Goal: Transaction & Acquisition: Book appointment/travel/reservation

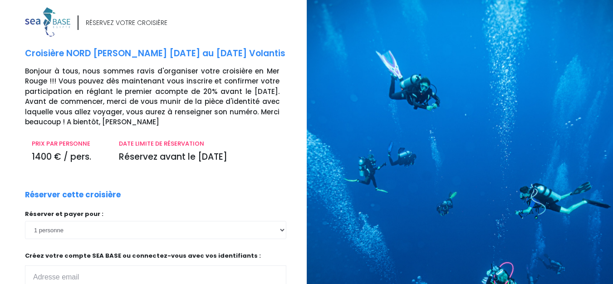
scroll to position [5, 0]
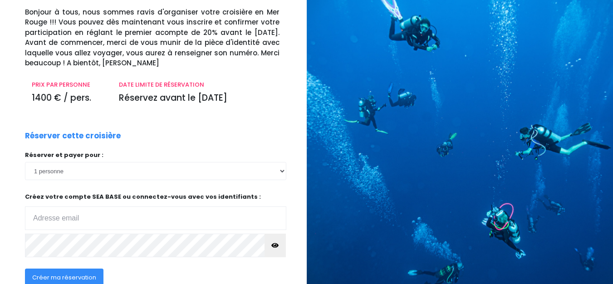
drag, startPoint x: 618, startPoint y: 79, endPoint x: 619, endPoint y: 118, distance: 39.5
click at [612, 118] on html "Notre plateforme de réservation n'est pas compatible avec votre appareil. Veuil…" at bounding box center [306, 79] width 613 height 284
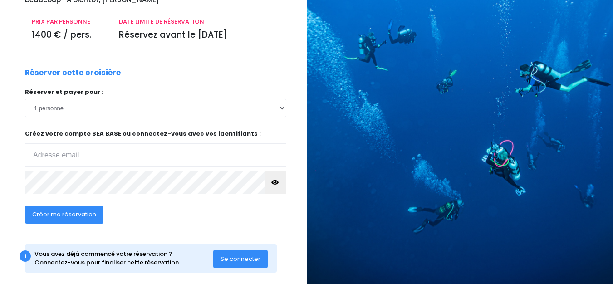
scroll to position [127, 0]
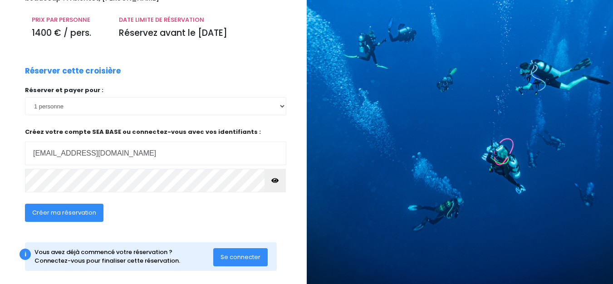
click at [107, 165] on input "emmanuelle.thiriet@oytlook.fr" at bounding box center [155, 153] width 261 height 24
type input "emmanuelle.thiriet@outlook.fr"
click at [278, 180] on icon "button" at bounding box center [274, 180] width 7 height 0
click at [94, 217] on span "Créer ma réservation" at bounding box center [64, 212] width 64 height 9
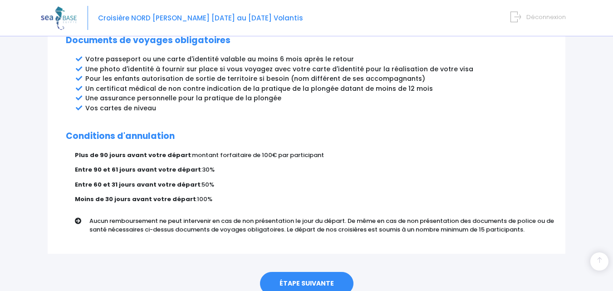
scroll to position [539, 0]
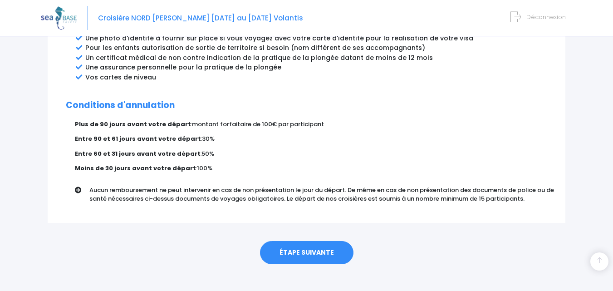
click at [317, 243] on link "ÉTAPE SUIVANTE" at bounding box center [306, 253] width 93 height 24
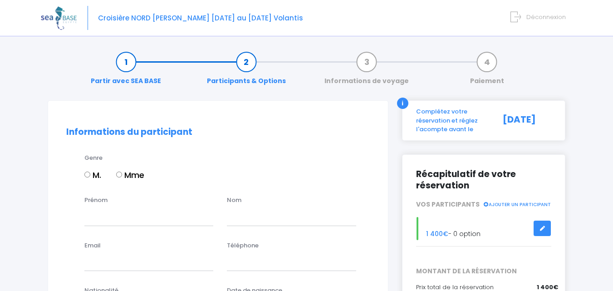
click at [120, 176] on input "Mme" at bounding box center [119, 174] width 6 height 6
radio input "true"
click at [113, 222] on input "Prénom" at bounding box center [148, 216] width 129 height 18
type input "1emmanuelle"
click at [96, 214] on input "1emmanuelle" at bounding box center [148, 216] width 129 height 18
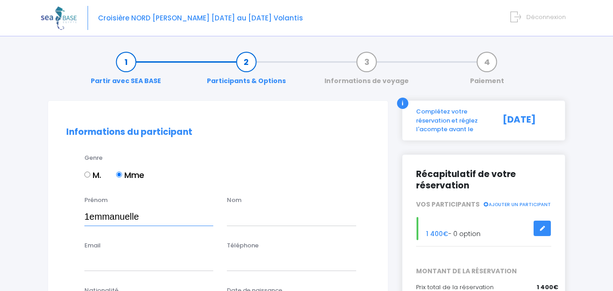
click at [96, 214] on input "1emmanuelle" at bounding box center [148, 216] width 129 height 18
type input "Emmanuelle"
click at [236, 221] on input "text" at bounding box center [291, 216] width 129 height 18
type input "THIRIET"
click at [145, 262] on input "Email" at bounding box center [148, 262] width 129 height 18
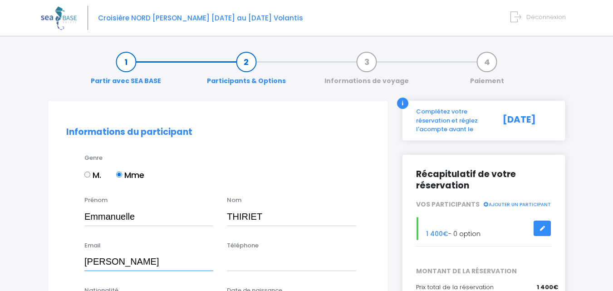
type input "emmanuelle.thiriet@outlook.fr"
click at [256, 263] on input "Téléphone" at bounding box center [291, 262] width 129 height 18
type input "0769883221"
click at [546, 231] on link at bounding box center [541, 228] width 17 height 16
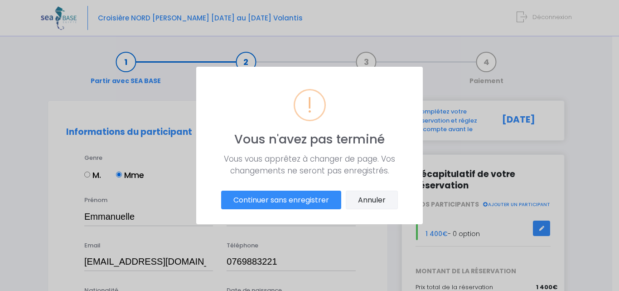
click at [379, 196] on button "Annuler" at bounding box center [372, 199] width 52 height 19
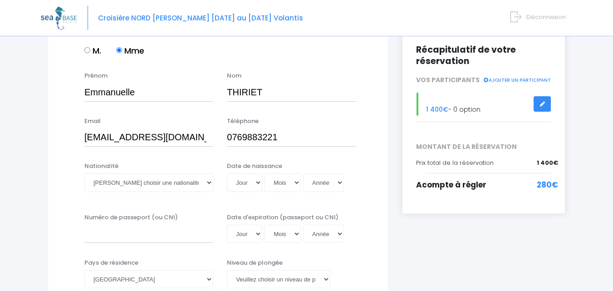
scroll to position [127, 0]
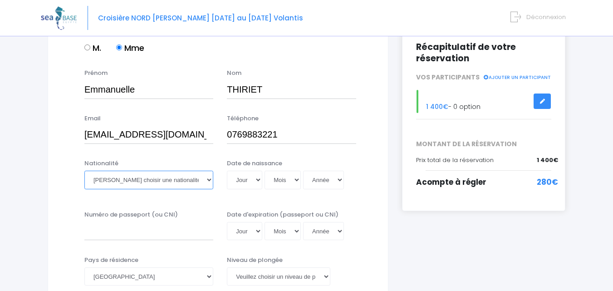
click at [195, 179] on select "Veuillez choisir une nationalité Afghane Albanaise Algerienne Allemande America…" at bounding box center [148, 179] width 129 height 18
click at [84, 170] on select "Veuillez choisir une nationalité Afghane Albanaise Algerienne Allemande America…" at bounding box center [148, 179] width 129 height 18
click at [209, 181] on select "Veuillez choisir une nationalité Afghane Albanaise Algerienne Allemande America…" at bounding box center [148, 179] width 129 height 18
select select "Française"
click at [84, 170] on select "Veuillez choisir une nationalité Afghane Albanaise Algerienne Allemande America…" at bounding box center [148, 179] width 129 height 18
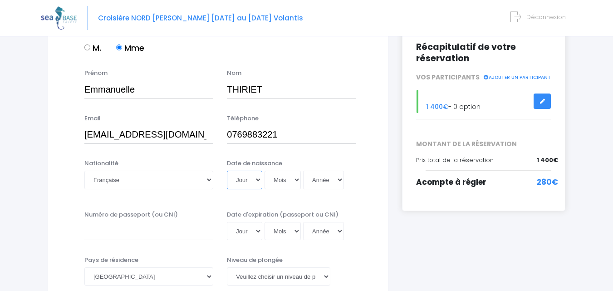
click at [255, 180] on select "Jour 01 02 03 04 05 06 07 08 09 10 11 12 13 14 15 16 17 18 19 20 21 22 23 24 25…" at bounding box center [244, 179] width 35 height 18
select select "24"
click at [227, 170] on select "Jour 01 02 03 04 05 06 07 08 09 10 11 12 13 14 15 16 17 18 19 20 21 22 23 24 25…" at bounding box center [244, 179] width 35 height 18
click at [278, 179] on select "Mois 01 02 03 04 05 06 07 08 09 10 11 12" at bounding box center [282, 179] width 36 height 18
select select "05"
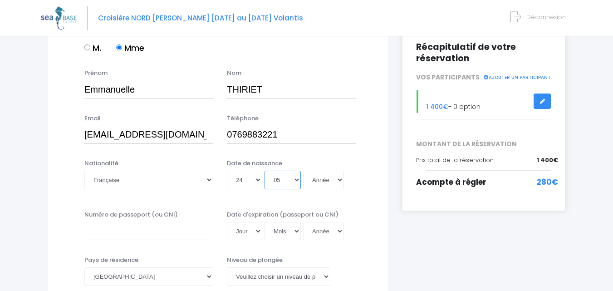
click at [264, 170] on select "Mois 01 02 03 04 05 06 07 08 09 10 11 12" at bounding box center [282, 179] width 36 height 18
click at [315, 180] on select "Année 2045 2044 2043 2042 2041 2040 2039 2038 2037 2036 2035 2034 2033 2032 203…" at bounding box center [323, 179] width 41 height 18
select select "1984"
click at [303, 170] on select "Année 2045 2044 2043 2042 2041 2040 2039 2038 2037 2036 2035 2034 2033 2032 203…" at bounding box center [323, 179] width 41 height 18
type input "1984-05-24"
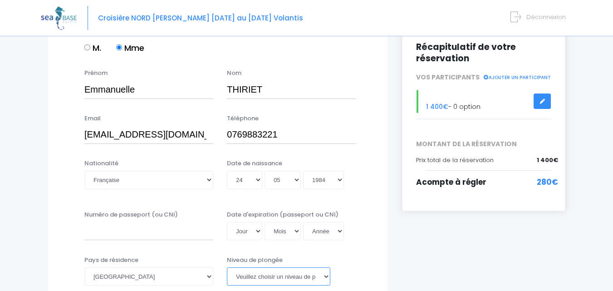
click at [326, 276] on select "Veuillez choisir un niveau de plongée Non plongeur Junior OW diver Adventure OW…" at bounding box center [278, 276] width 103 height 18
select select "N3"
click at [227, 267] on select "Veuillez choisir un niveau de plongée Non plongeur Junior OW diver Adventure OW…" at bounding box center [278, 276] width 103 height 18
click at [162, 234] on input "Numéro de passeport (ou CNI)" at bounding box center [148, 231] width 129 height 18
type input "19DK59728"
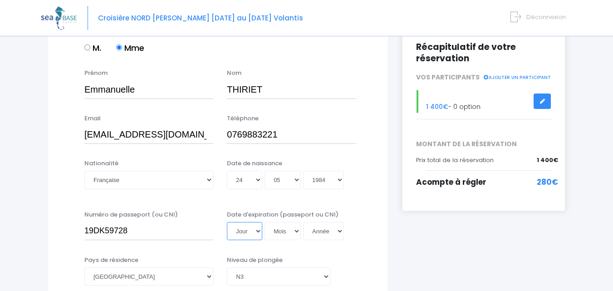
click at [249, 233] on select "Jour 01 02 03 04 05 06 07 08 09 10 11 12 13 14 15 16 17 18 19 20 21 22 23 24 25…" at bounding box center [244, 231] width 35 height 18
click at [227, 222] on select "Jour 01 02 03 04 05 06 07 08 09 10 11 12 13 14 15 16 17 18 19 20 21 22 23 24 25…" at bounding box center [244, 231] width 35 height 18
click at [283, 234] on select "Mois 01 02 03 04 05 06 07 08 09 10 11 12" at bounding box center [282, 231] width 36 height 18
click at [241, 229] on select "Jour 01 02 03 04 05 06 07 08 09 10 11 12 13 14 15 16 17 18 19 20 21 22 23 24 25…" at bounding box center [244, 231] width 35 height 18
select select "15"
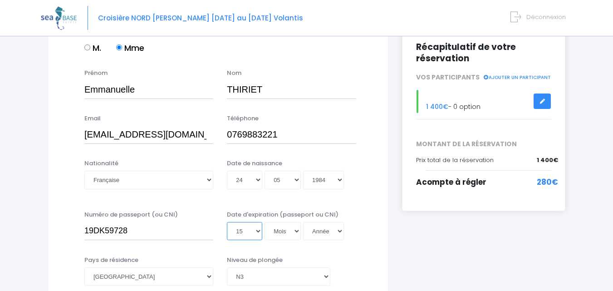
click at [227, 222] on select "Jour 01 02 03 04 05 06 07 08 09 10 11 12 13 14 15 16 17 18 19 20 21 22 23 24 25…" at bounding box center [244, 231] width 35 height 18
click at [298, 235] on select "Mois 01 02 03 04 05 06 07 08 09 10 11 12" at bounding box center [282, 231] width 36 height 18
select select "07"
click at [264, 222] on select "Mois 01 02 03 04 05 06 07 08 09 10 11 12" at bounding box center [282, 231] width 36 height 18
click at [316, 232] on select "Année 2045 2044 2043 2042 2041 2040 2039 2038 2037 2036 2035 2034 2033 2032 203…" at bounding box center [323, 231] width 41 height 18
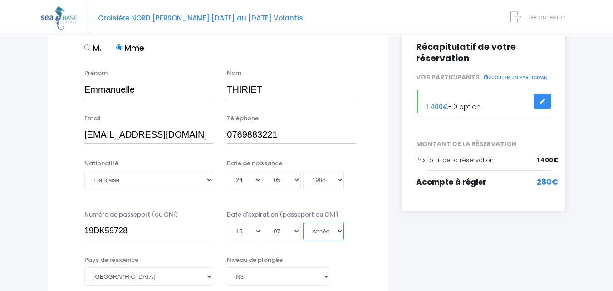
select select "2029"
click at [303, 222] on select "Année 2045 2044 2043 2042 2041 2040 2039 2038 2037 2036 2035 2034 2033 2032 203…" at bounding box center [323, 231] width 41 height 18
type input "2029-07-15"
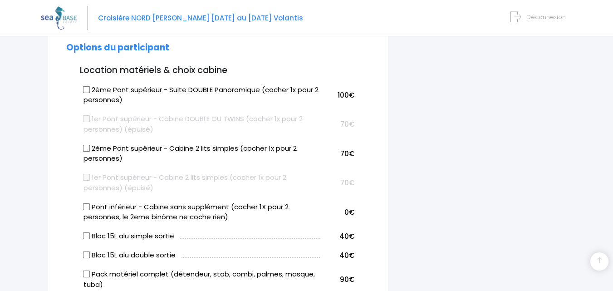
scroll to position [445, 0]
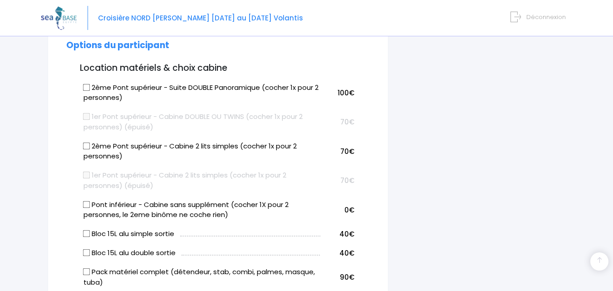
click at [88, 204] on input "Pont inférieur - Cabine sans supplément (cocher 1X pour 2 personnes, le 2eme bi…" at bounding box center [86, 203] width 7 height 7
checkbox input "true"
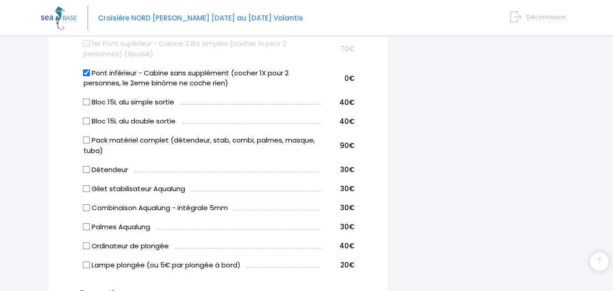
scroll to position [574, 0]
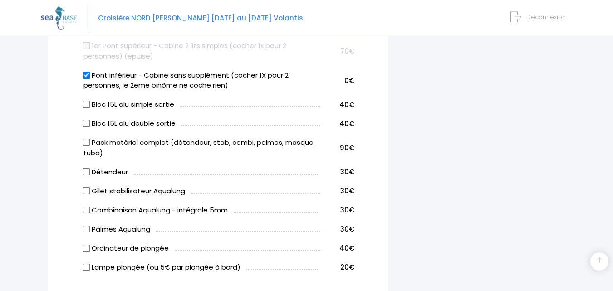
click at [87, 103] on input "Bloc 15L alu simple sortie" at bounding box center [86, 104] width 7 height 7
checkbox input "true"
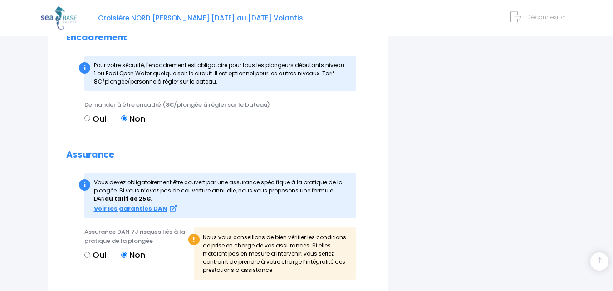
scroll to position [926, 0]
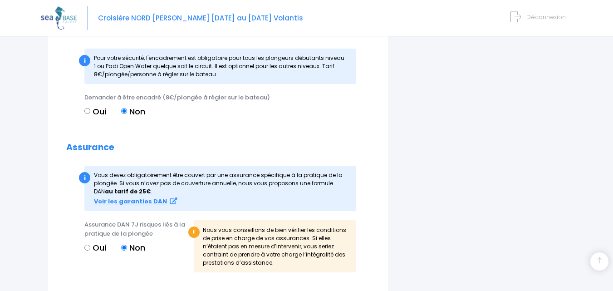
click at [87, 248] on input "Oui" at bounding box center [87, 247] width 6 height 6
radio input "true"
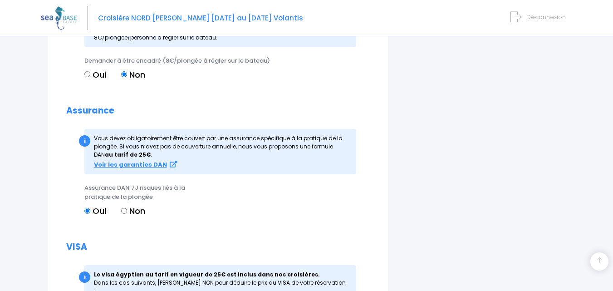
scroll to position [986, 0]
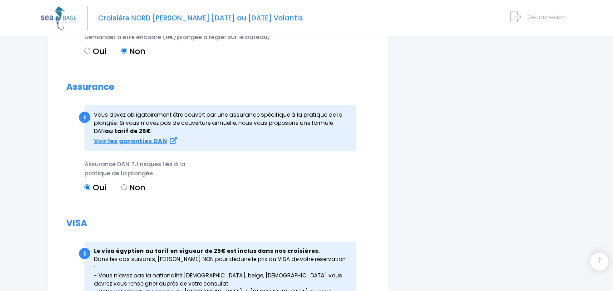
drag, startPoint x: 611, startPoint y: 228, endPoint x: 612, endPoint y: 262, distance: 34.0
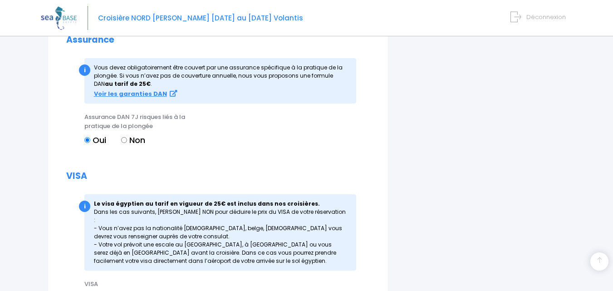
scroll to position [1140, 0]
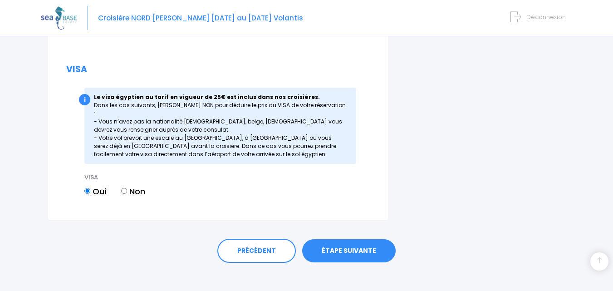
click at [370, 242] on link "ÉTAPE SUIVANTE" at bounding box center [348, 251] width 93 height 24
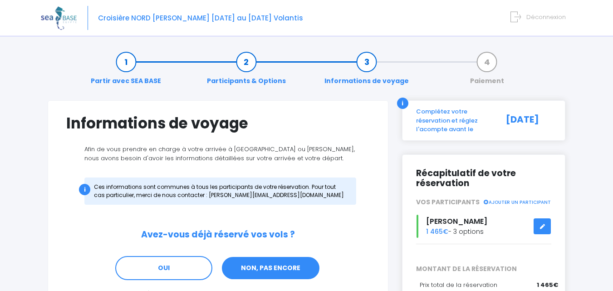
click at [282, 263] on link "NON, PAS ENCORE" at bounding box center [270, 268] width 99 height 24
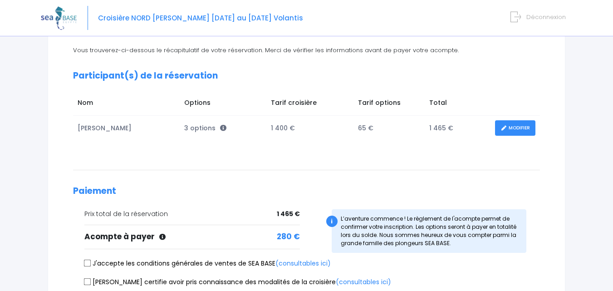
scroll to position [111, 0]
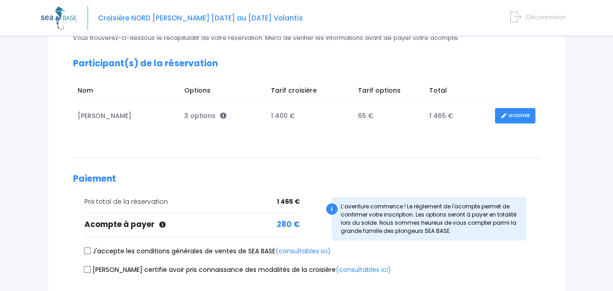
click at [84, 252] on input "J'accepte les conditions générales de ventes de SEA BASE (consultables ici)" at bounding box center [87, 250] width 7 height 7
checkbox input "true"
click at [86, 268] on input "Je certifie avoir pris connaissance des modalités de la croisière (consultables…" at bounding box center [87, 268] width 7 height 7
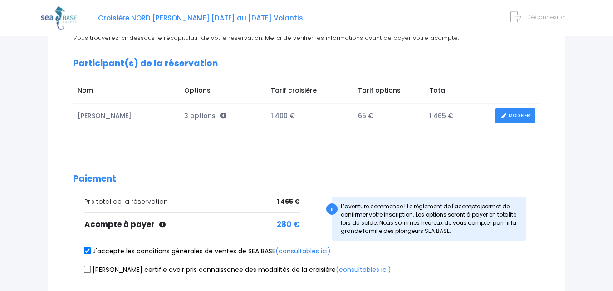
checkbox input "true"
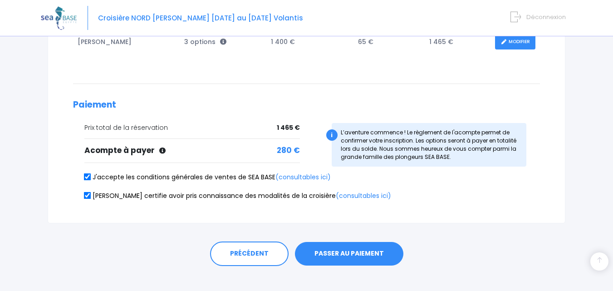
scroll to position [196, 0]
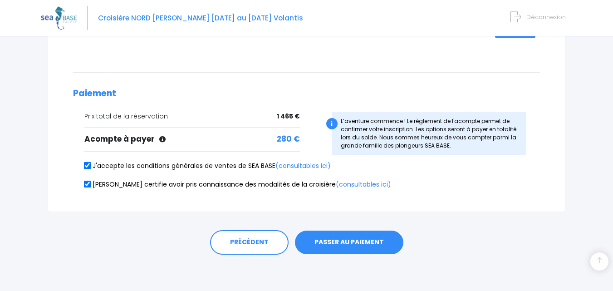
click at [368, 233] on button "PASSER AU PAIEMENT" at bounding box center [349, 242] width 108 height 24
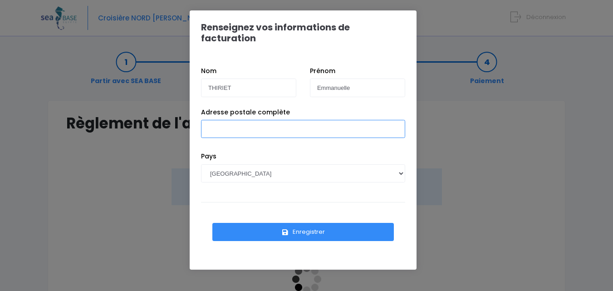
click at [248, 120] on input "Adresse postale complète" at bounding box center [303, 129] width 204 height 18
type input "[STREET_ADDRESS][PERSON_NAME]"
click at [301, 223] on button "Enregistrer" at bounding box center [302, 232] width 181 height 18
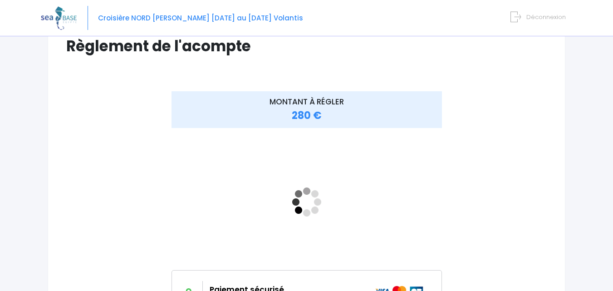
scroll to position [84, 0]
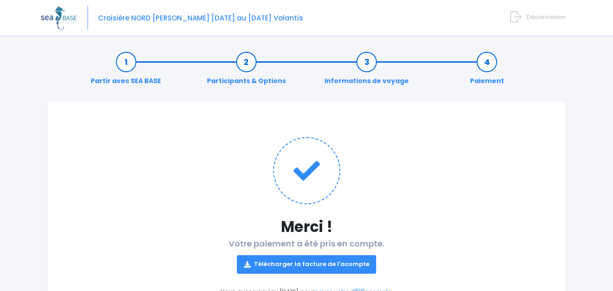
click at [340, 266] on link "Télécharger la facture de l'acompte" at bounding box center [307, 264] width 140 height 18
